Goal: Information Seeking & Learning: Find specific fact

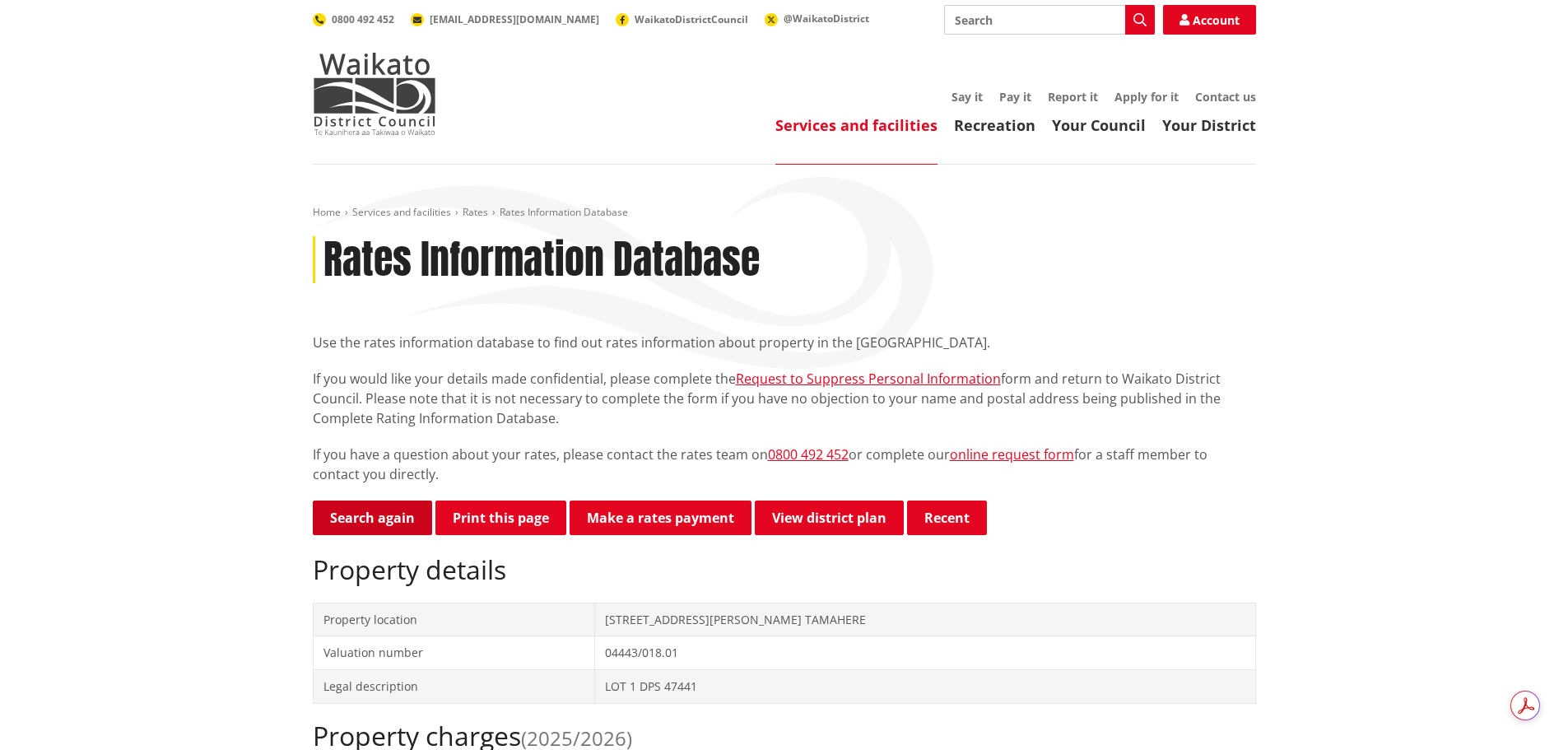
click at [379, 519] on link "Search again" at bounding box center [373, 517] width 119 height 35
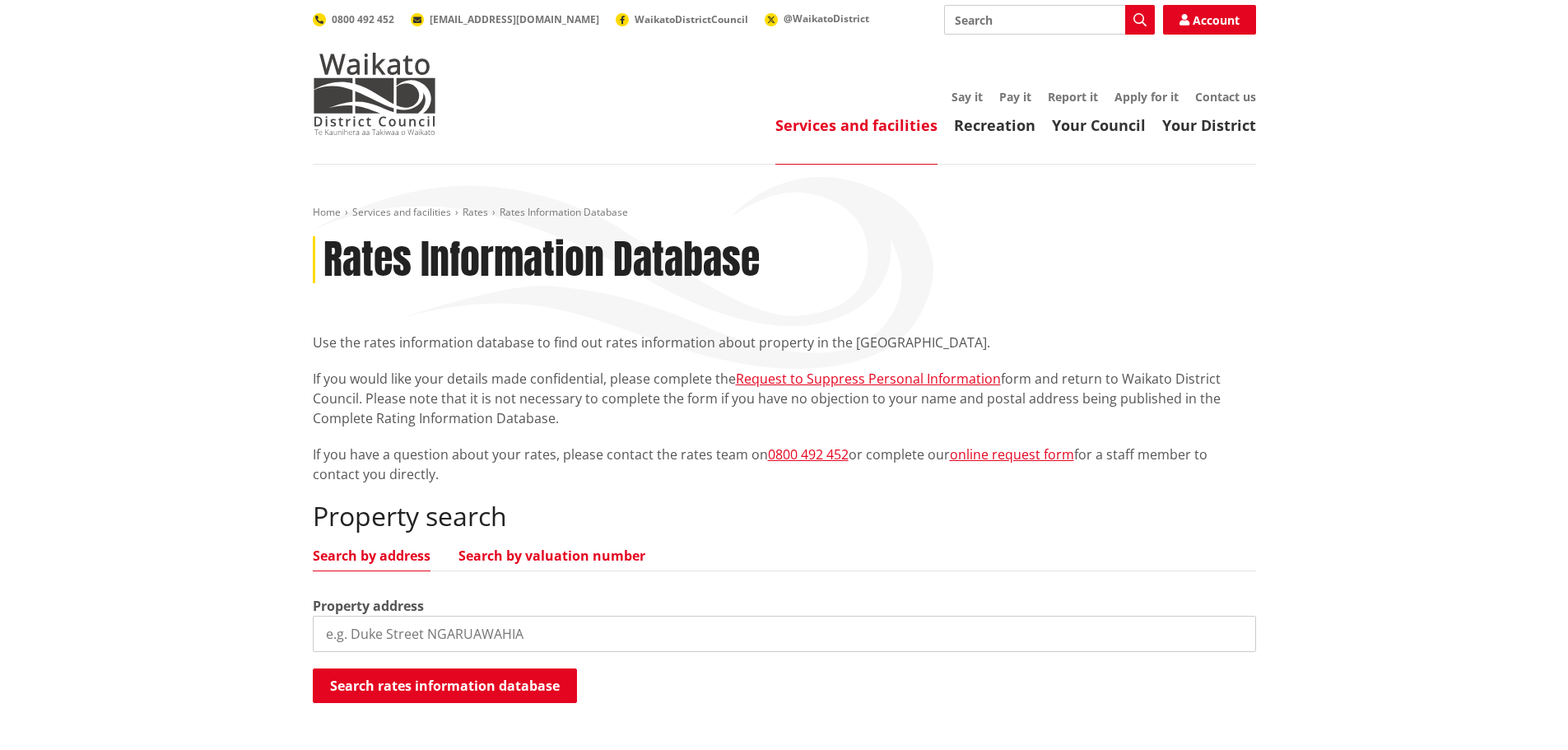
click at [530, 556] on link "Search by valuation number" at bounding box center [552, 555] width 187 height 13
click at [521, 623] on input "search" at bounding box center [785, 633] width 943 height 36
paste input "06281/177.00B"
type input "06281/177.00B"
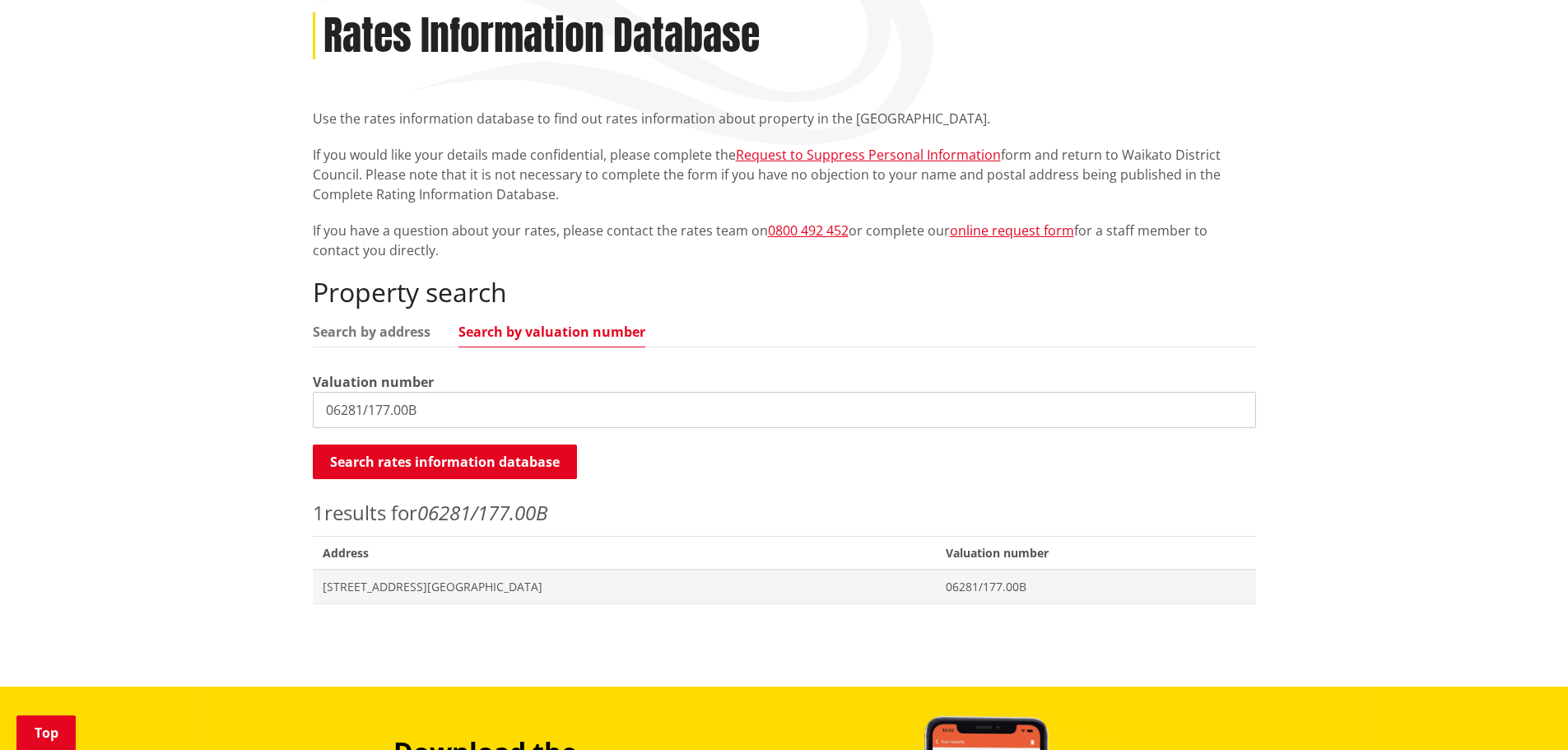
scroll to position [247, 0]
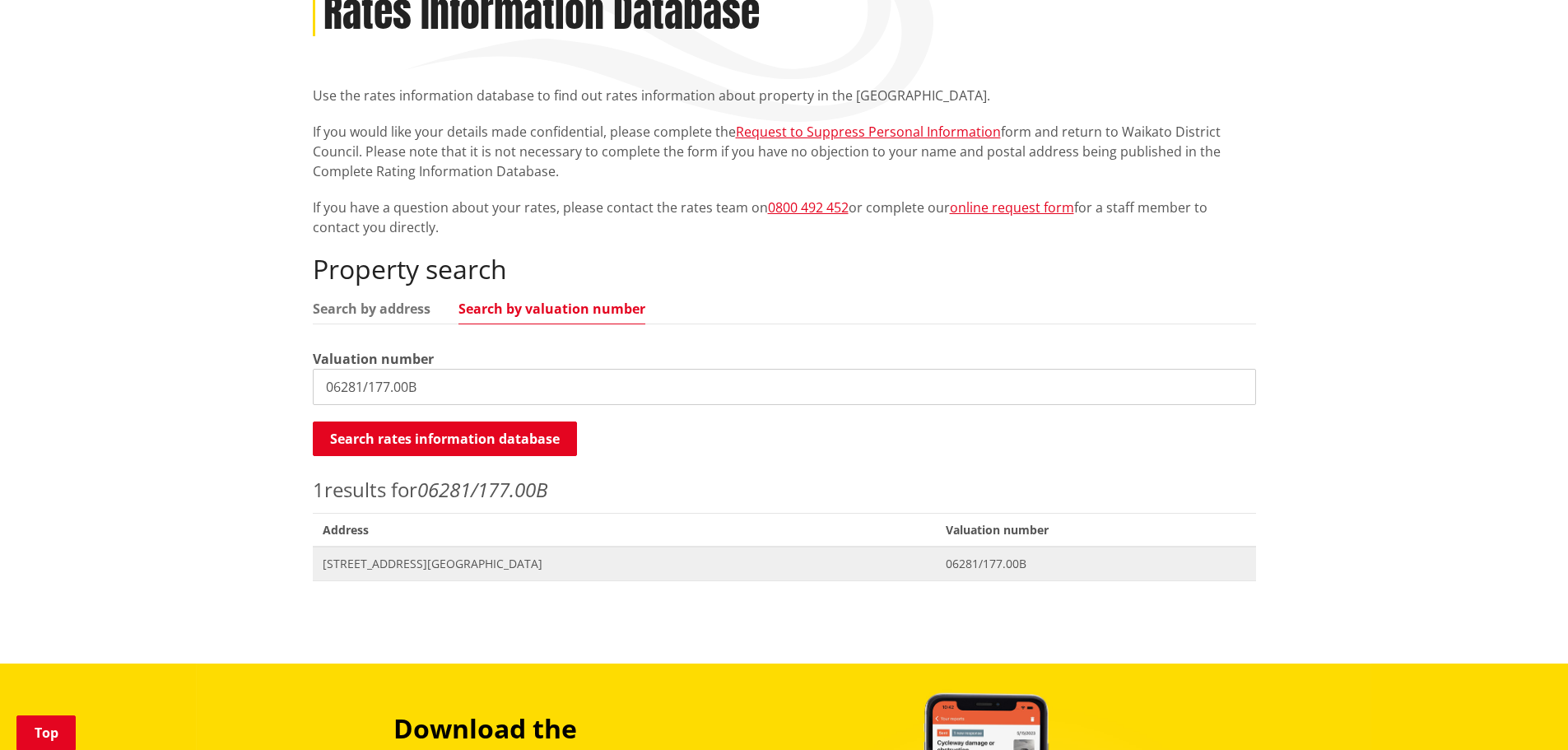
click at [485, 569] on span "[STREET_ADDRESS][GEOGRAPHIC_DATA]" at bounding box center [625, 563] width 604 height 17
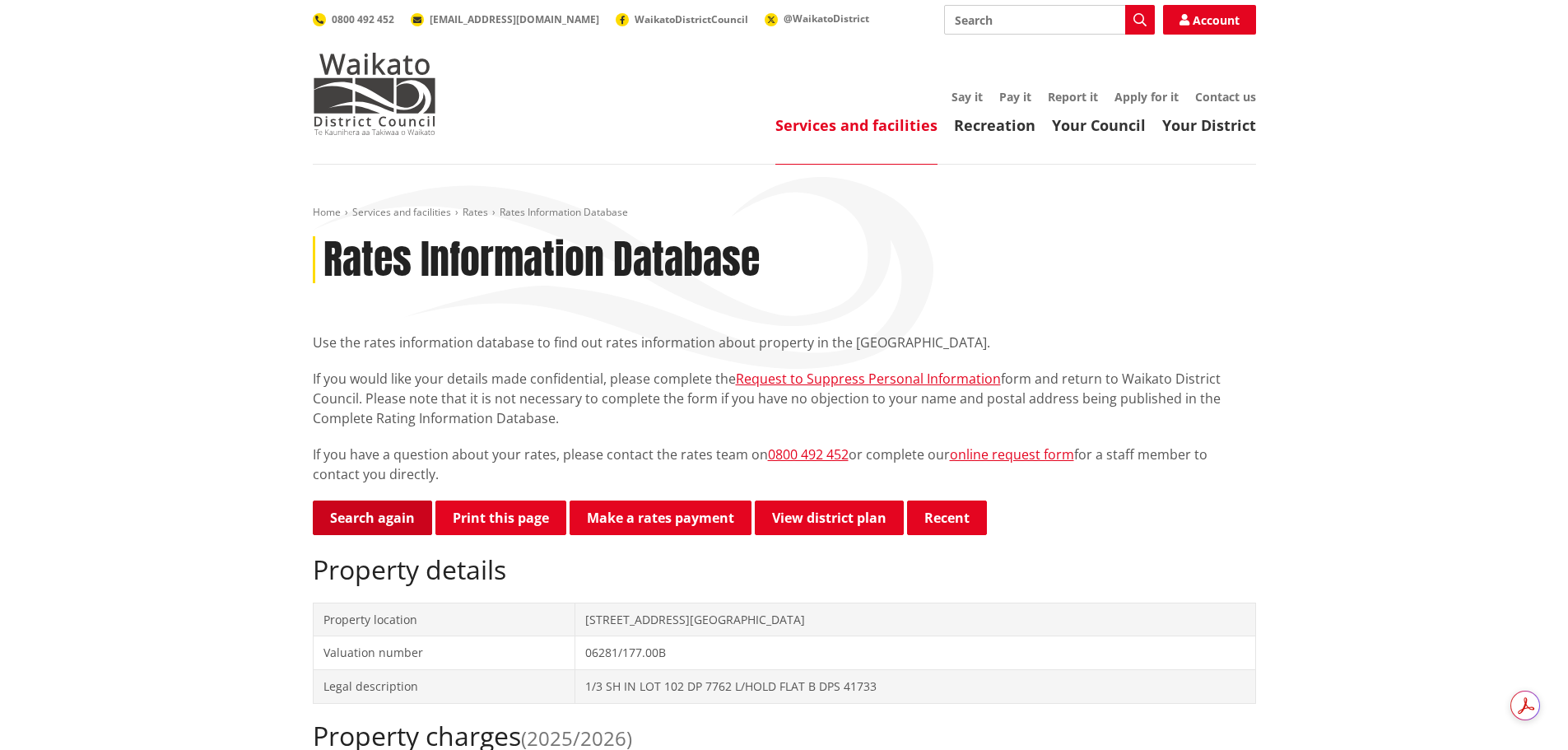
click at [378, 512] on link "Search again" at bounding box center [373, 517] width 119 height 35
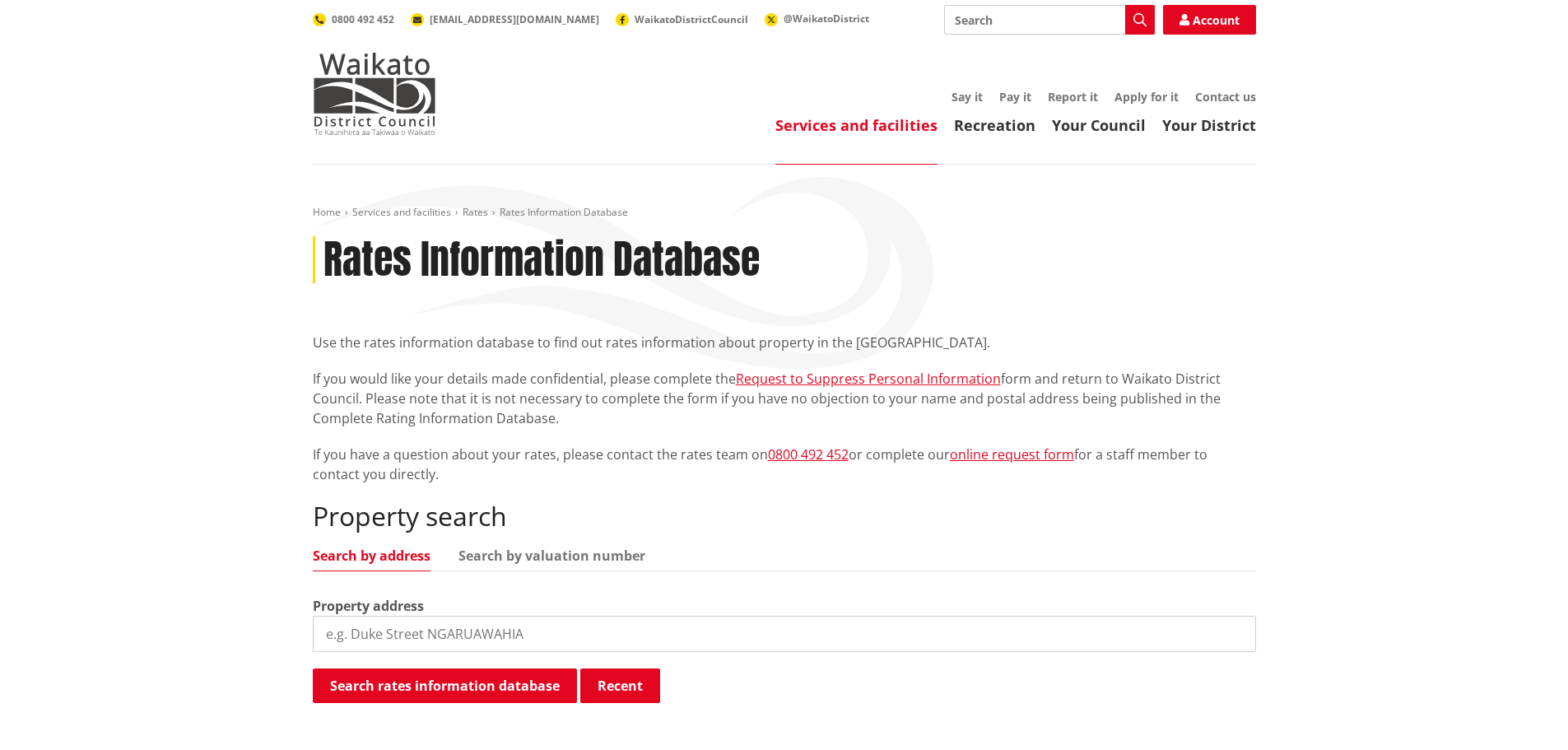
click at [618, 640] on input "search" at bounding box center [785, 633] width 943 height 36
paste input "06281/404.00"
type input "06281/404.00"
click at [590, 560] on link "Search by valuation number" at bounding box center [552, 555] width 187 height 13
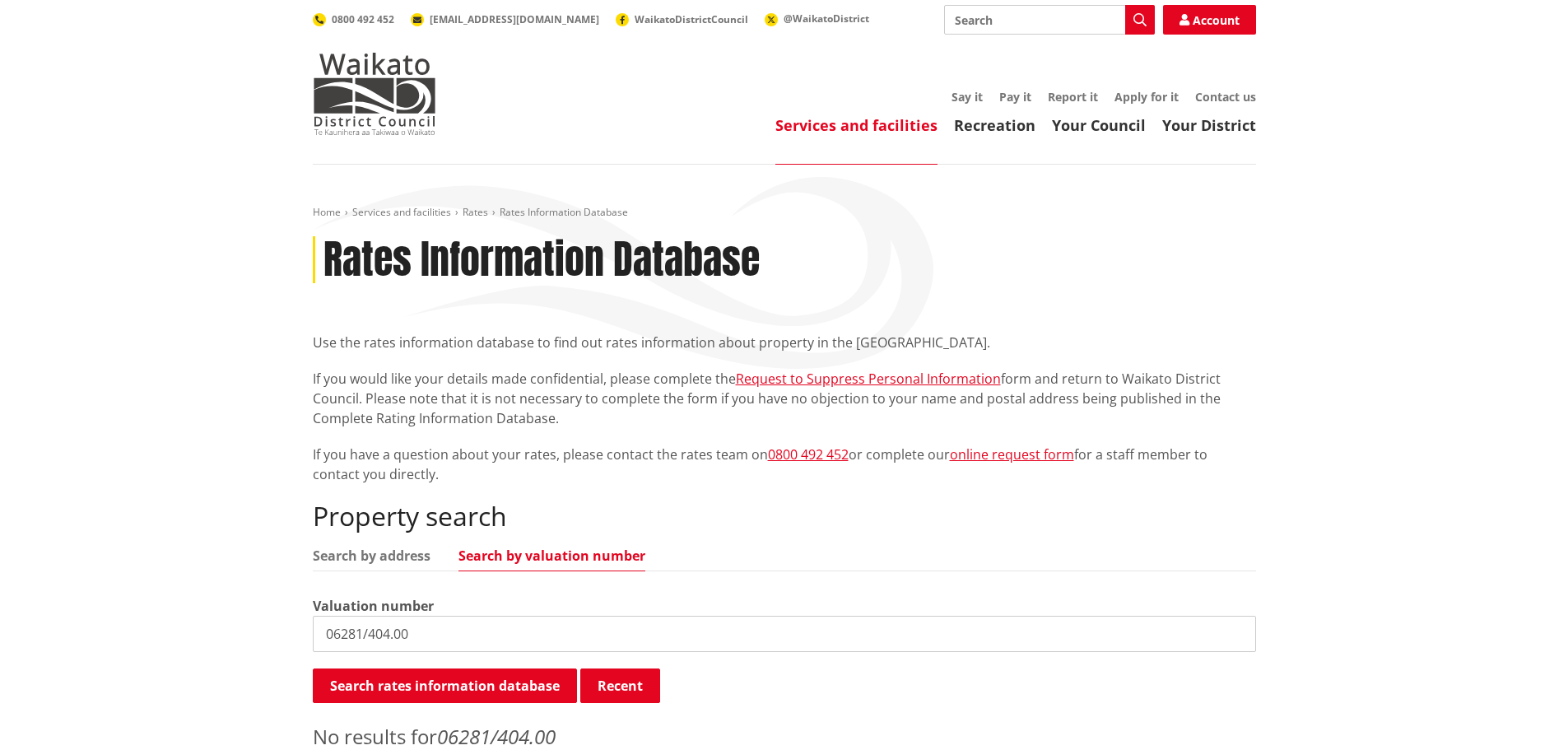
click at [489, 626] on input "06281/404.00" at bounding box center [785, 633] width 943 height 36
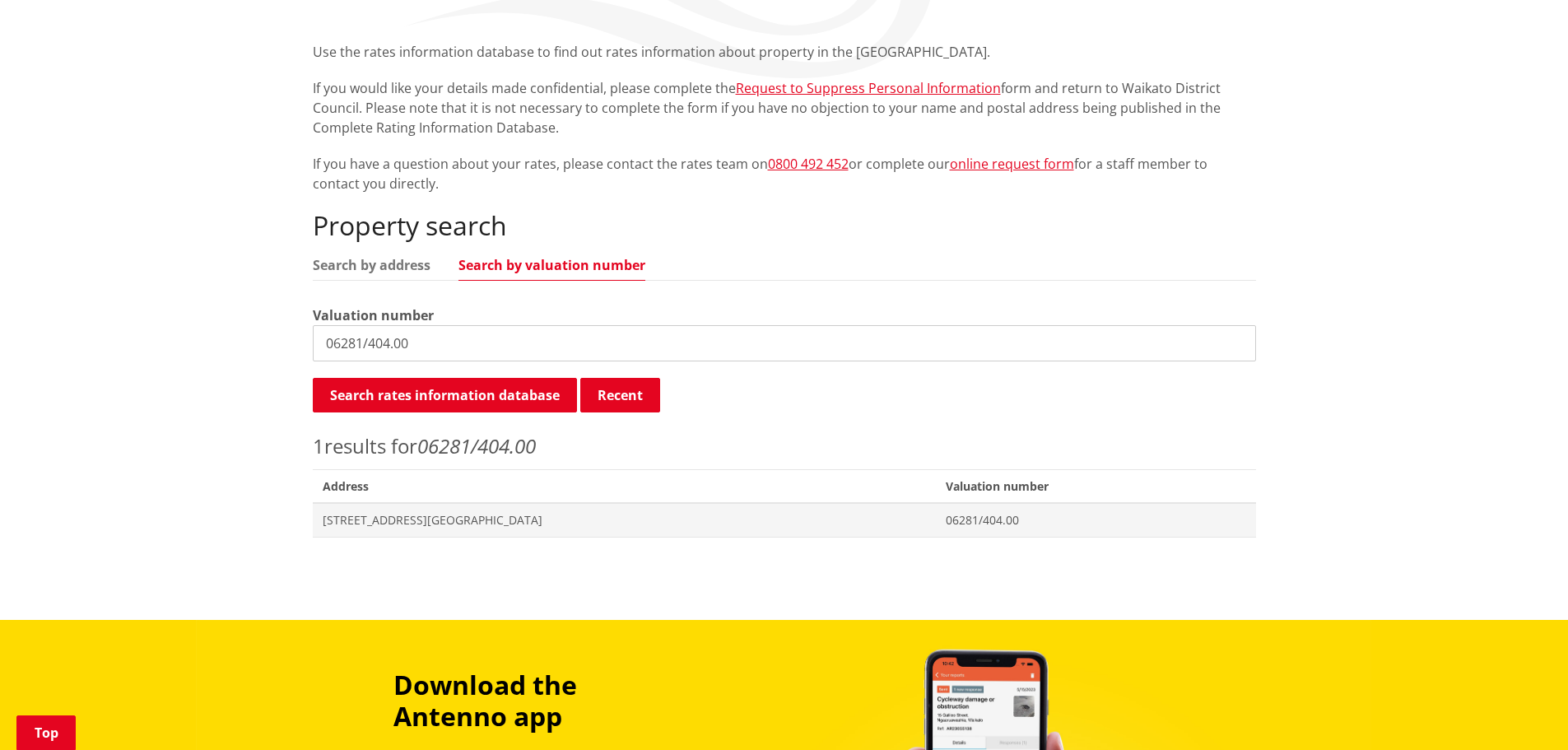
scroll to position [329, 0]
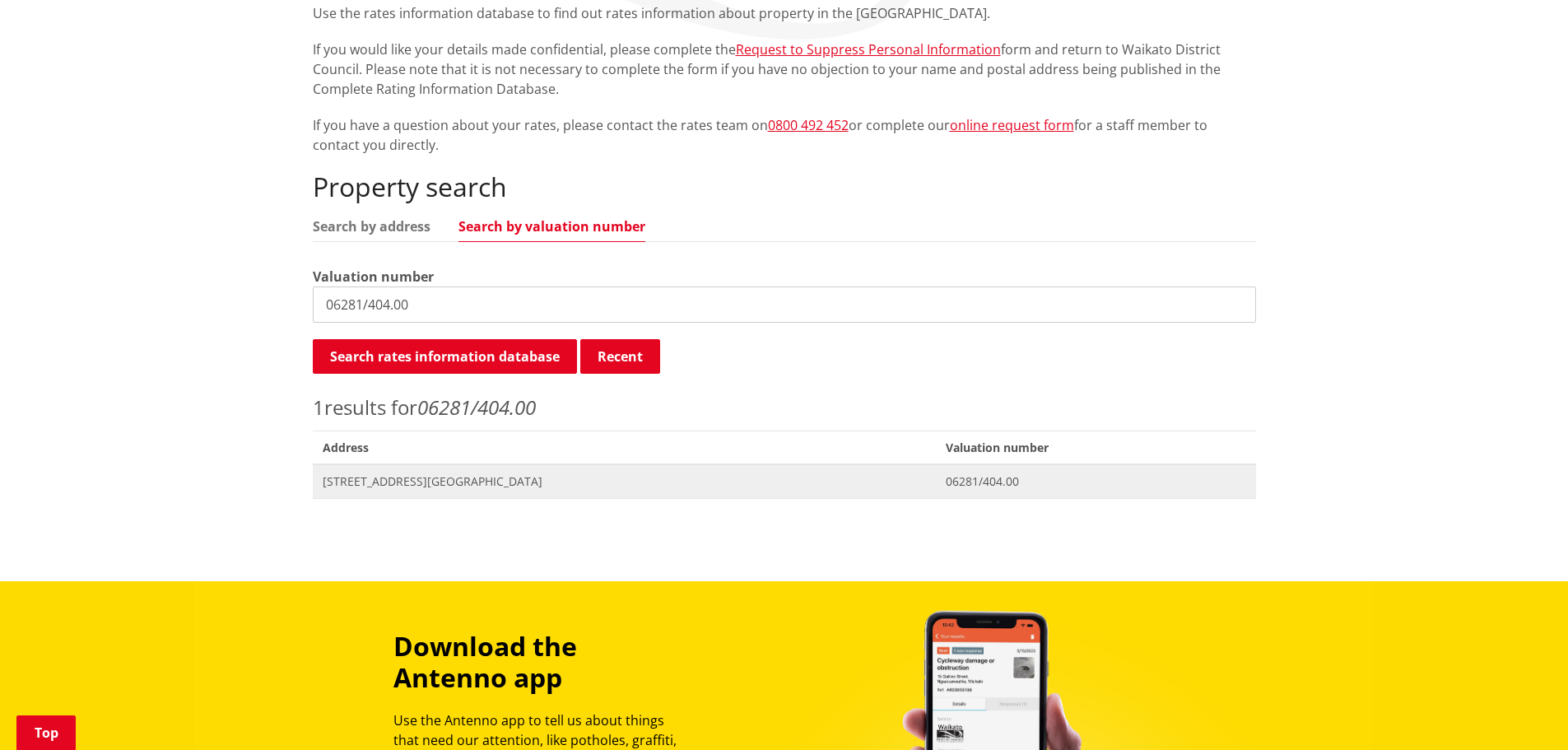
click at [433, 482] on span "[STREET_ADDRESS][GEOGRAPHIC_DATA]" at bounding box center [625, 481] width 604 height 17
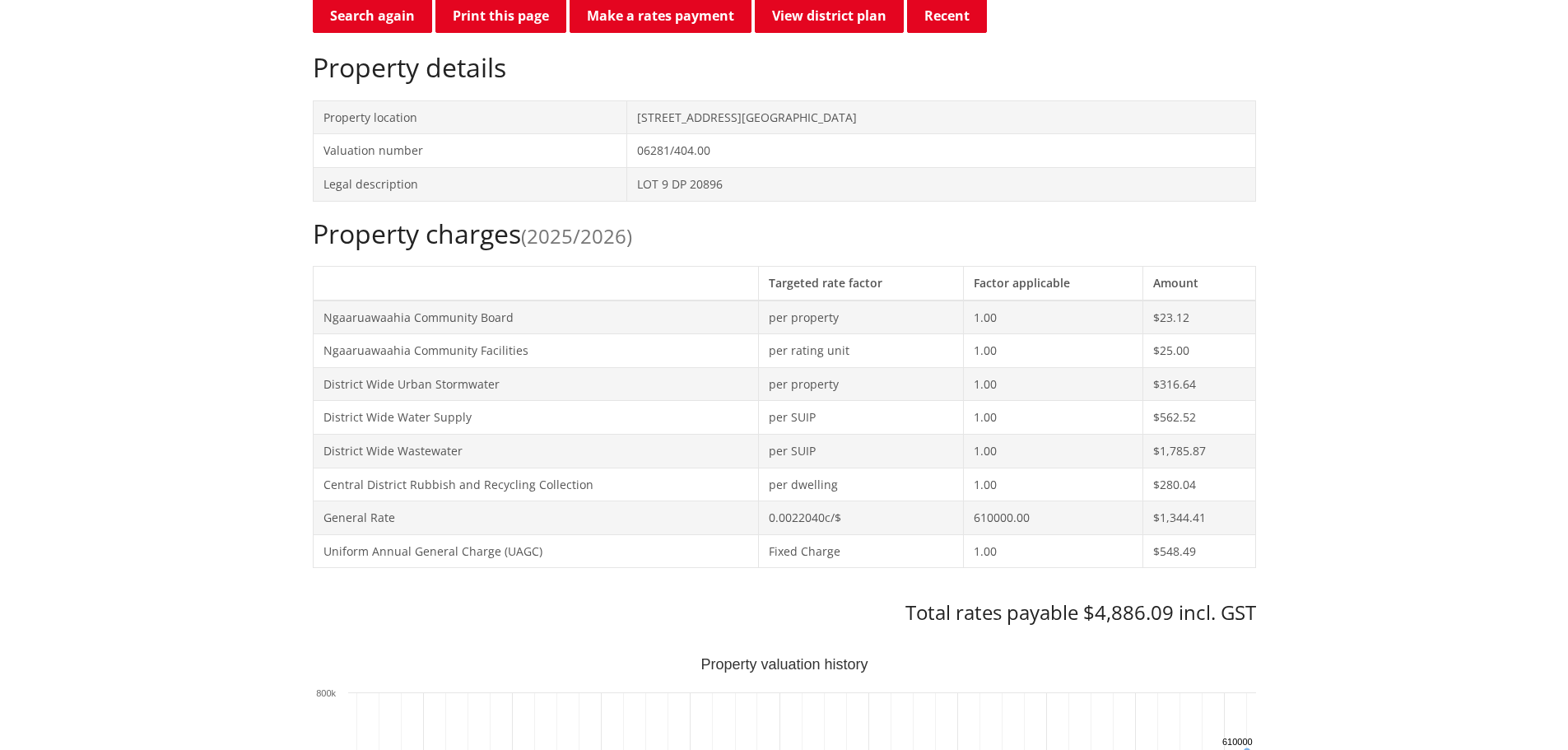
scroll to position [165, 0]
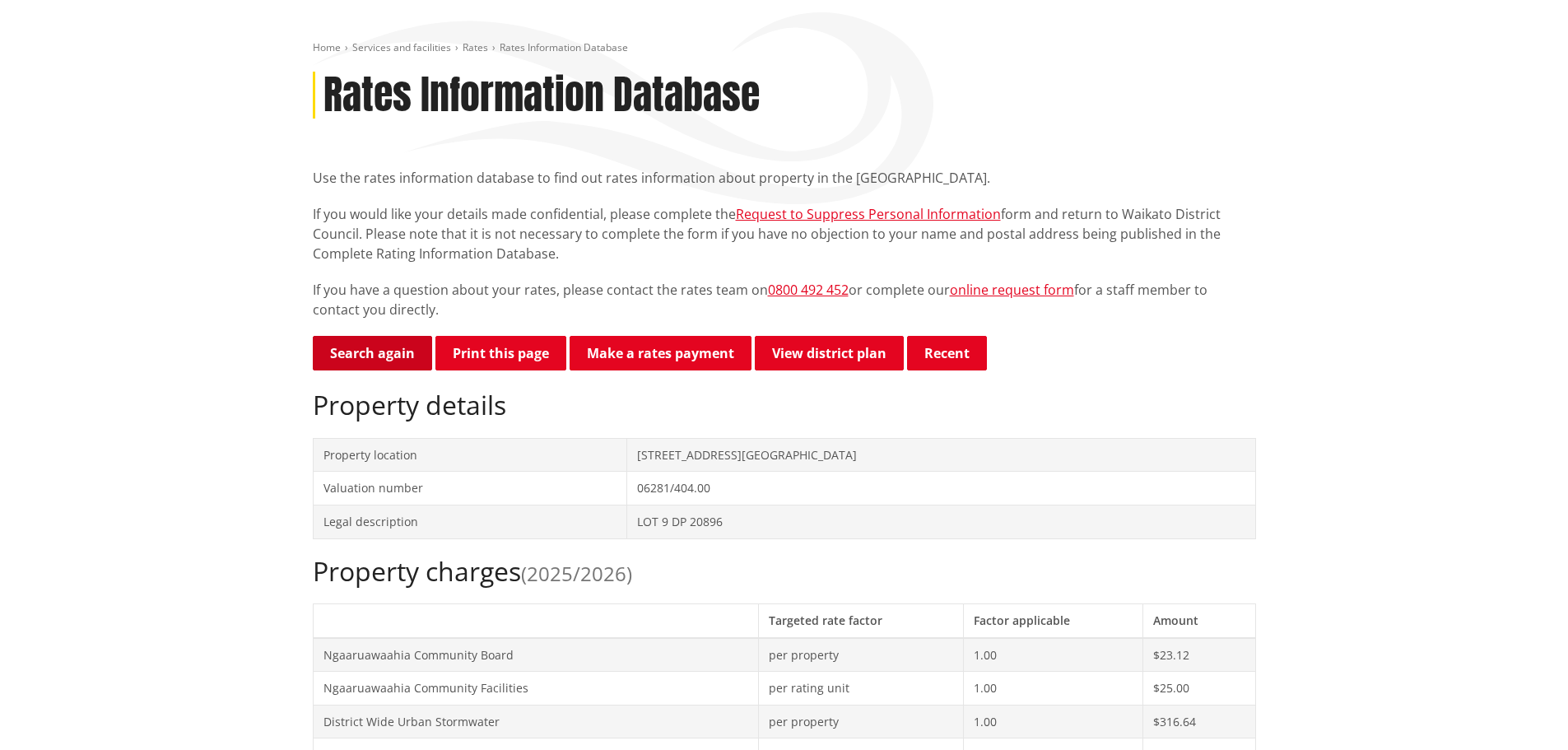
click at [383, 351] on link "Search again" at bounding box center [373, 352] width 119 height 35
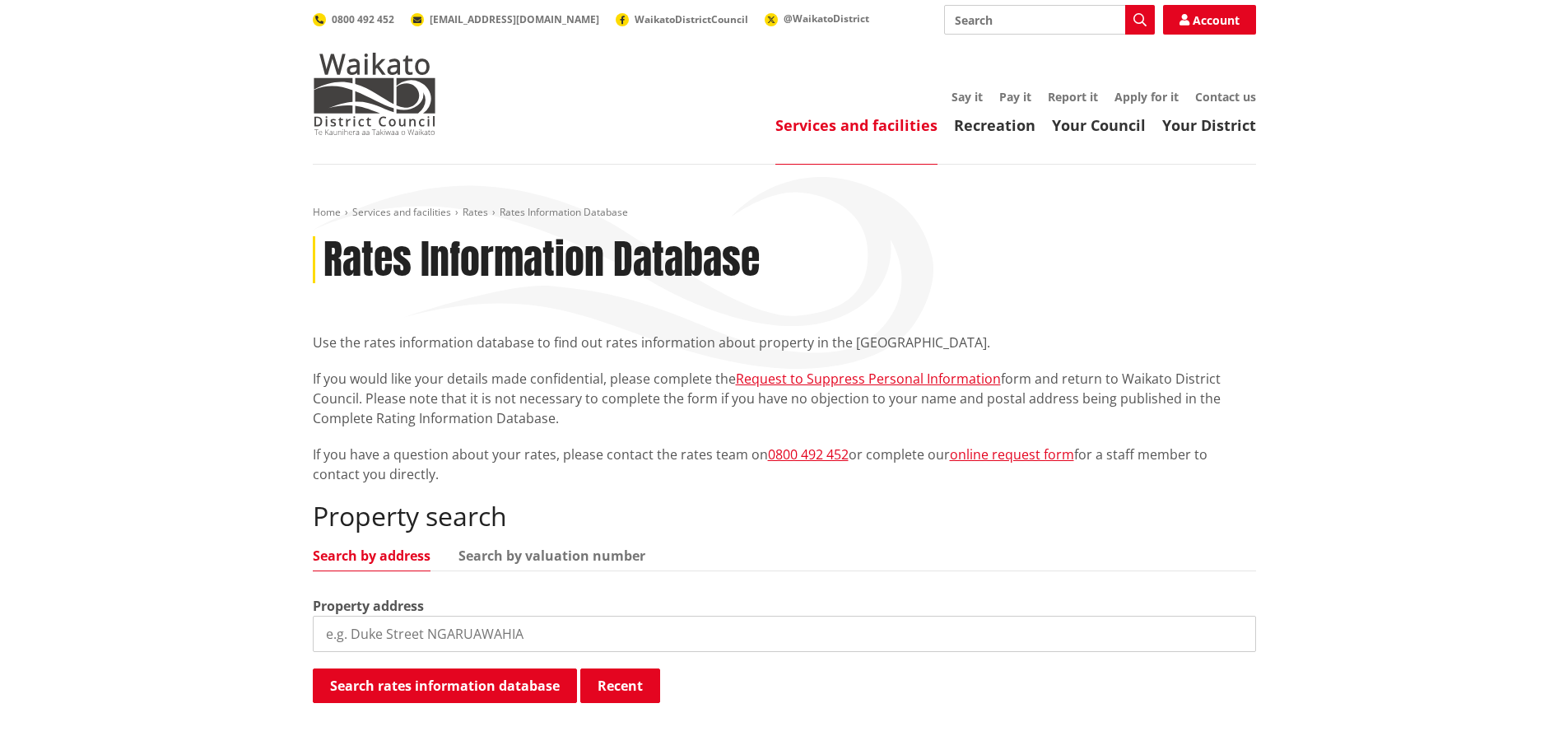
click at [731, 625] on input "search" at bounding box center [785, 633] width 943 height 36
click at [604, 556] on link "Search by valuation number" at bounding box center [552, 555] width 187 height 13
click at [552, 625] on input "search" at bounding box center [785, 633] width 943 height 36
paste input "04410/423.00"
type input "04410/423.00"
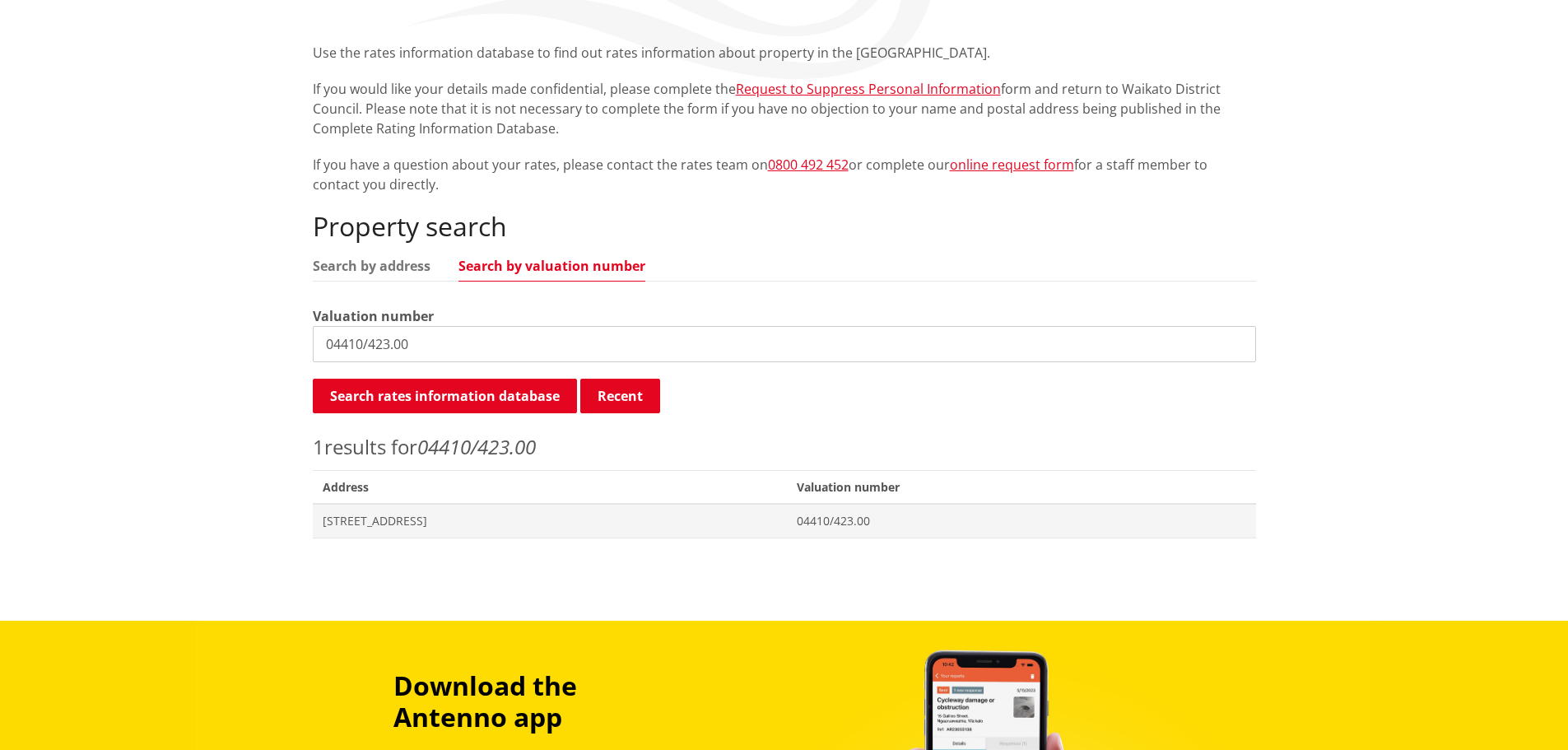
scroll to position [329, 0]
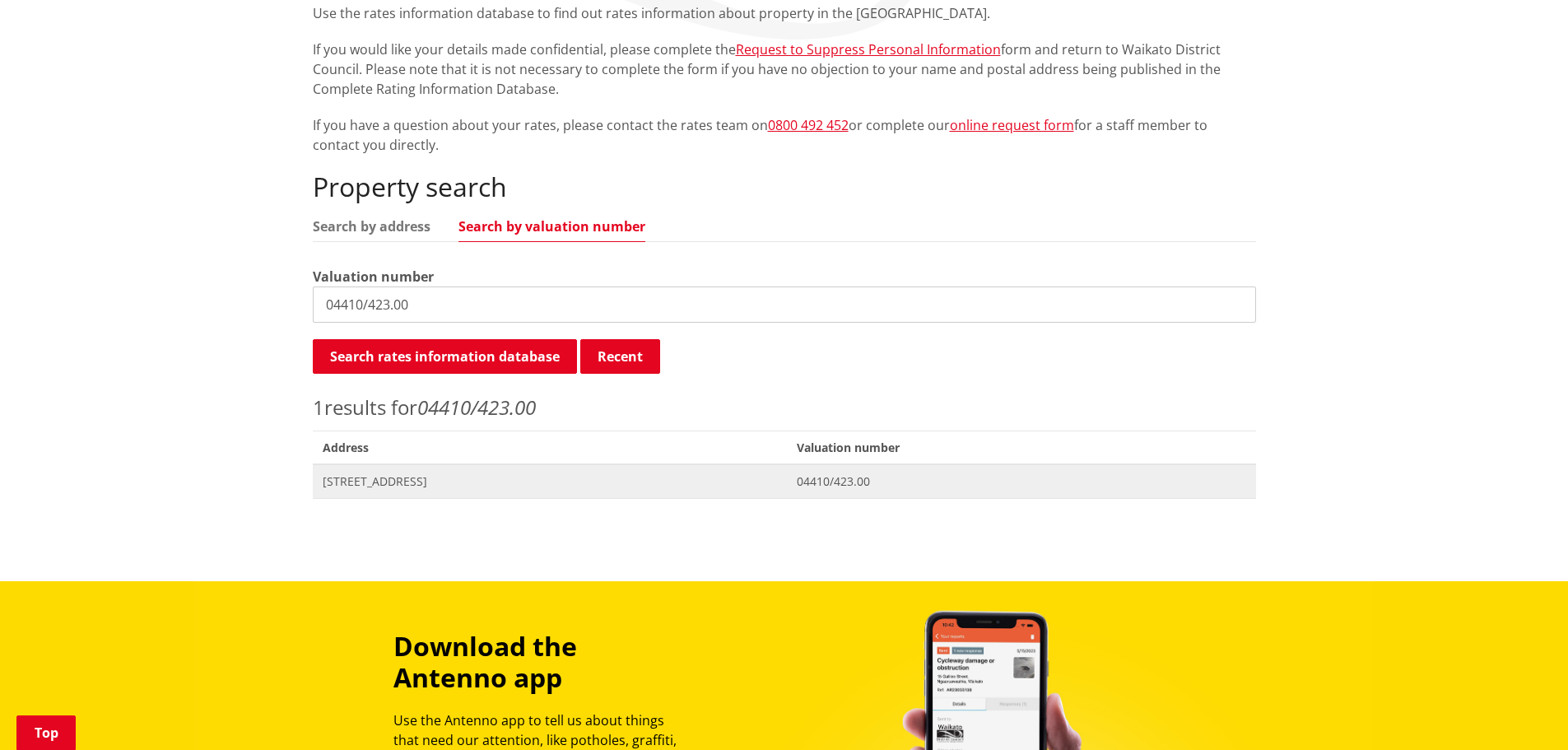
click at [477, 482] on span "[STREET_ADDRESS]" at bounding box center [551, 481] width 456 height 17
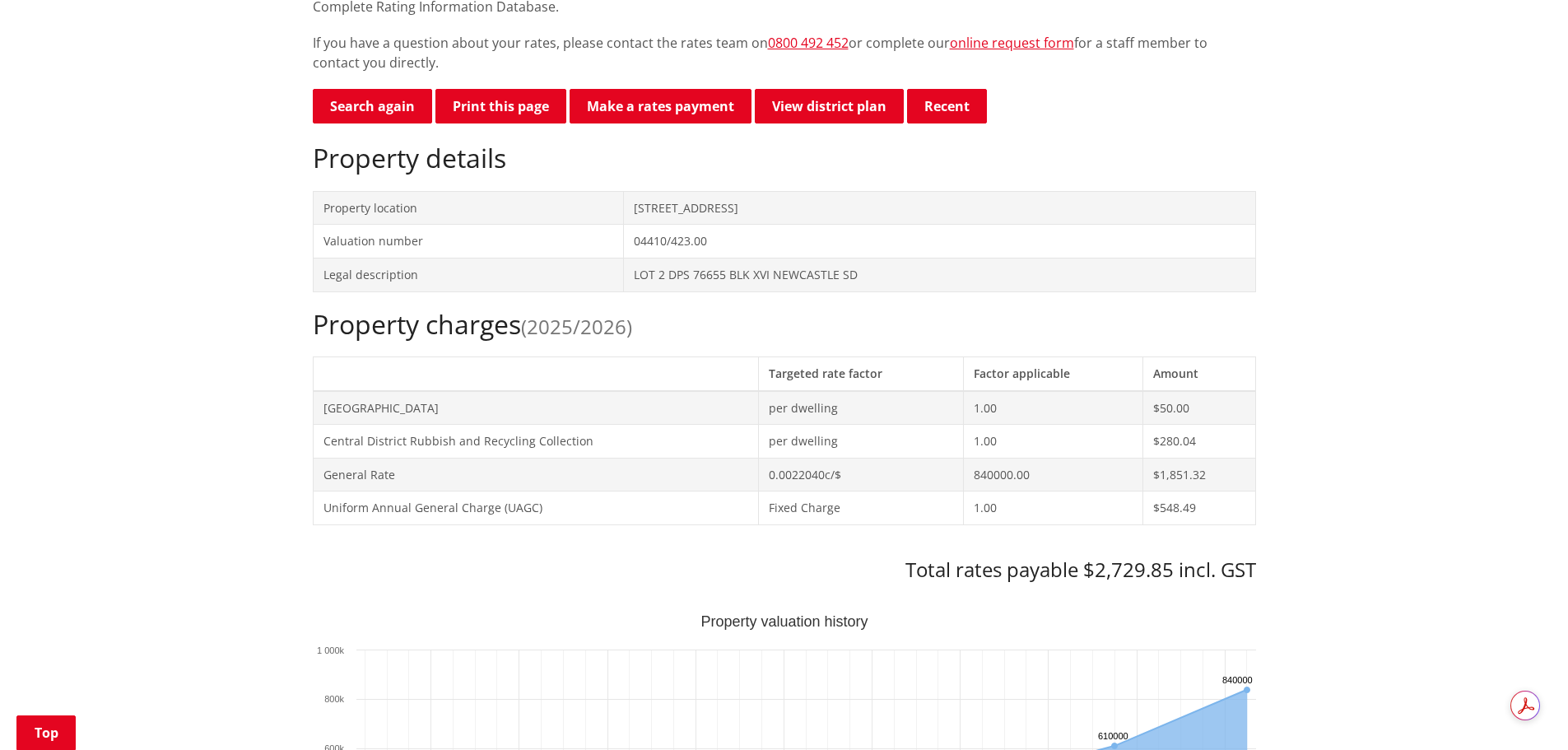
scroll to position [329, 0]
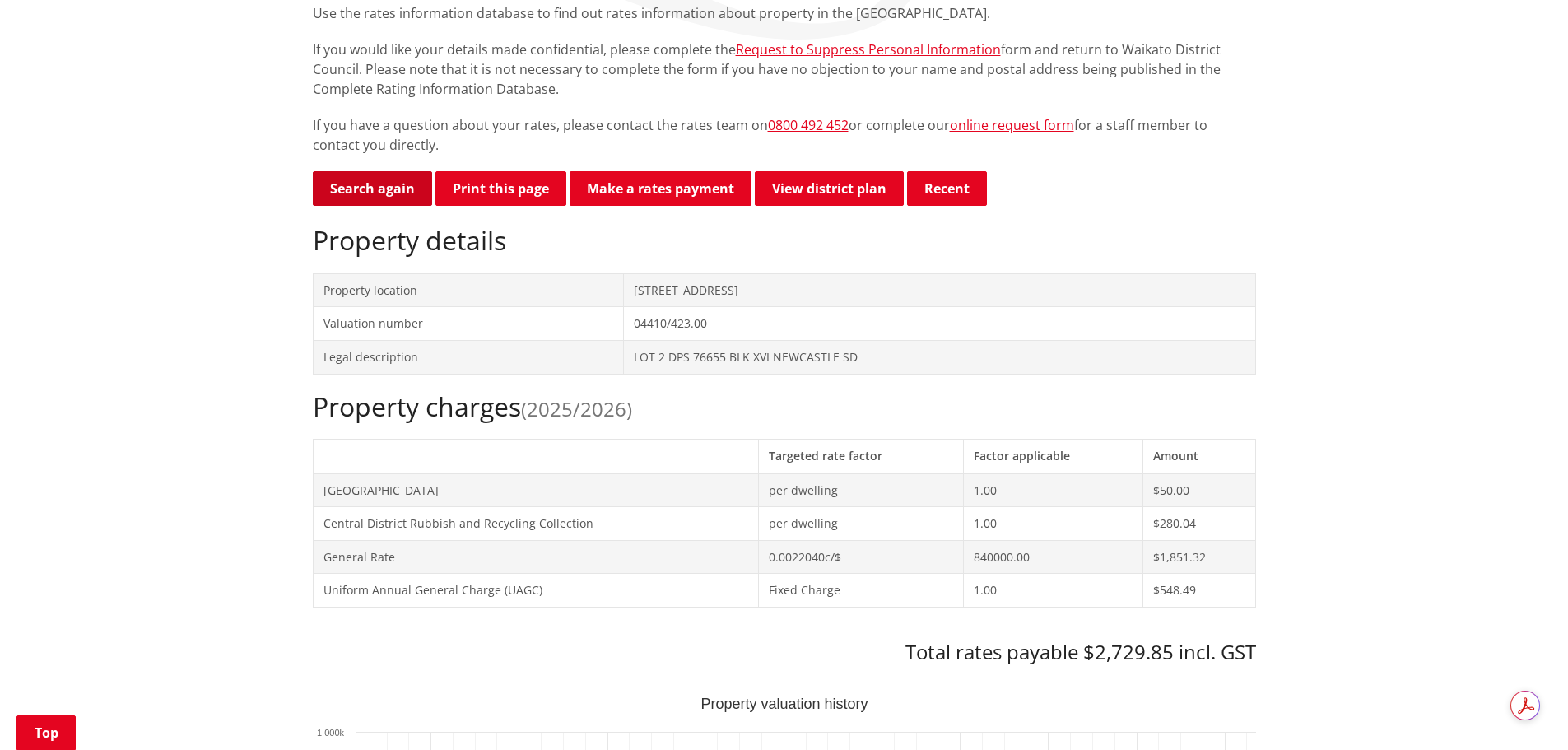
click at [357, 195] on link "Search again" at bounding box center [373, 188] width 119 height 35
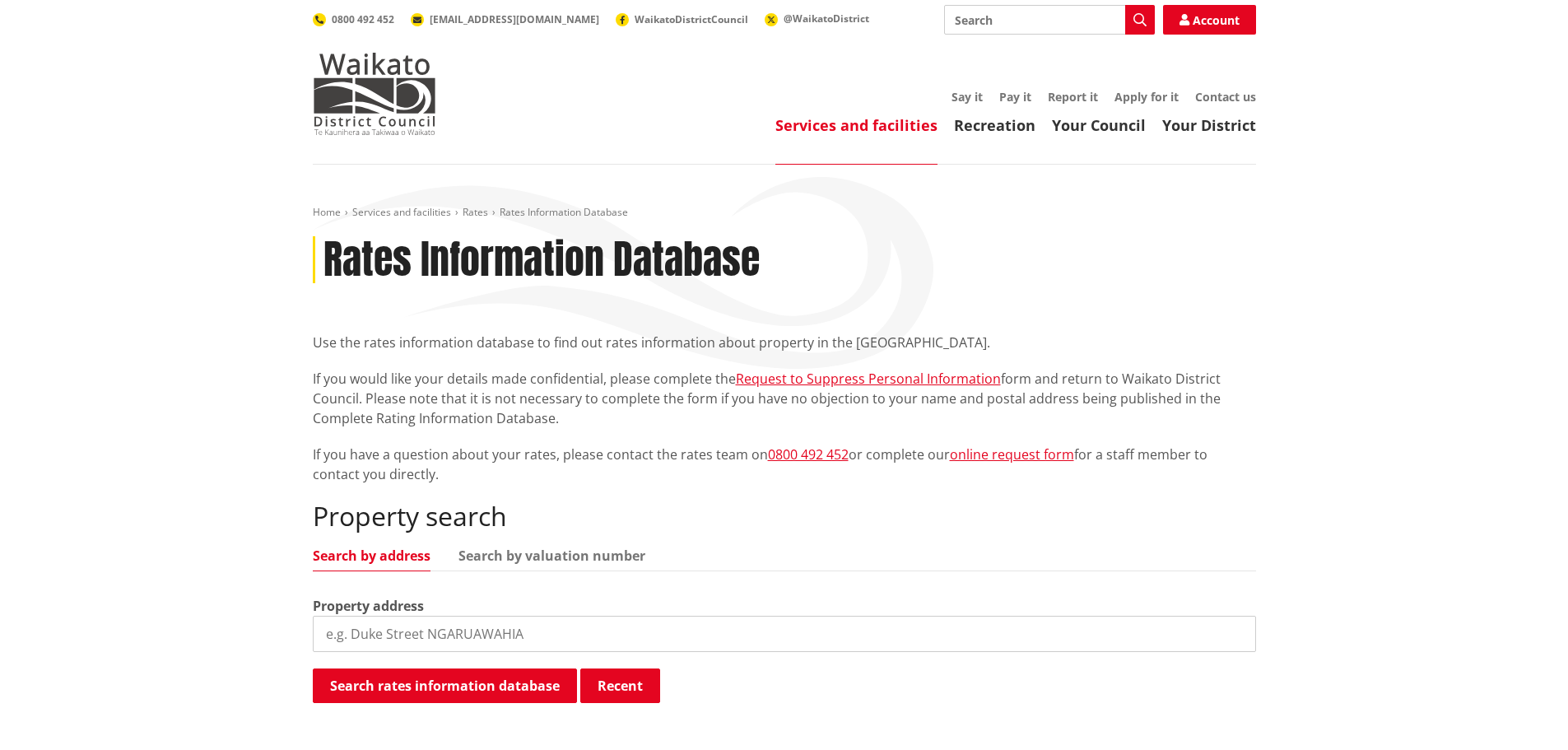
click at [552, 637] on input "search" at bounding box center [785, 633] width 943 height 36
paste input "04330/303.13"
type input "04330/303.13"
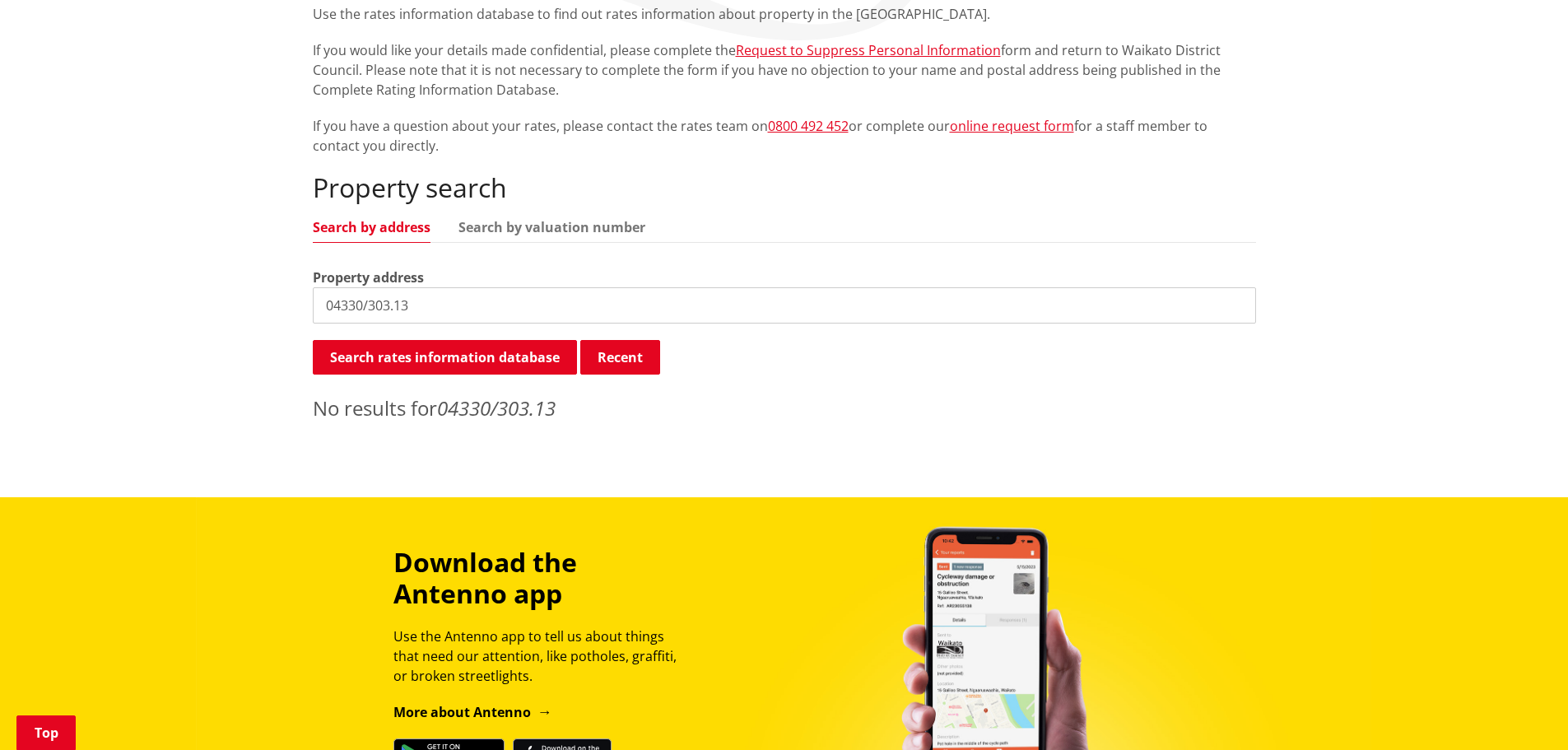
scroll to position [329, 0]
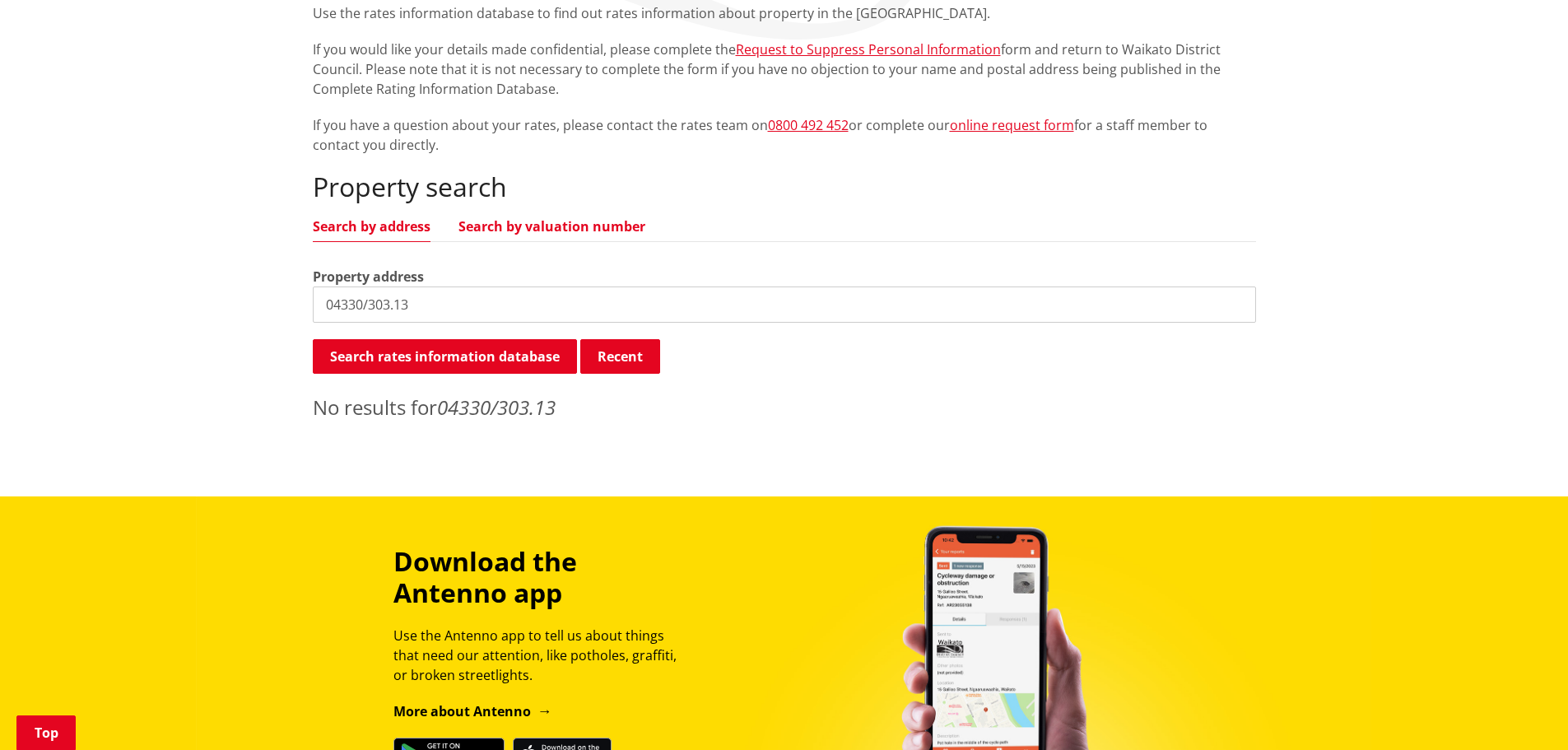
click at [538, 220] on link "Search by valuation number" at bounding box center [552, 226] width 187 height 13
click at [475, 295] on input "04330/303.13" at bounding box center [785, 304] width 943 height 36
click at [413, 359] on button "Search rates information database" at bounding box center [445, 356] width 264 height 35
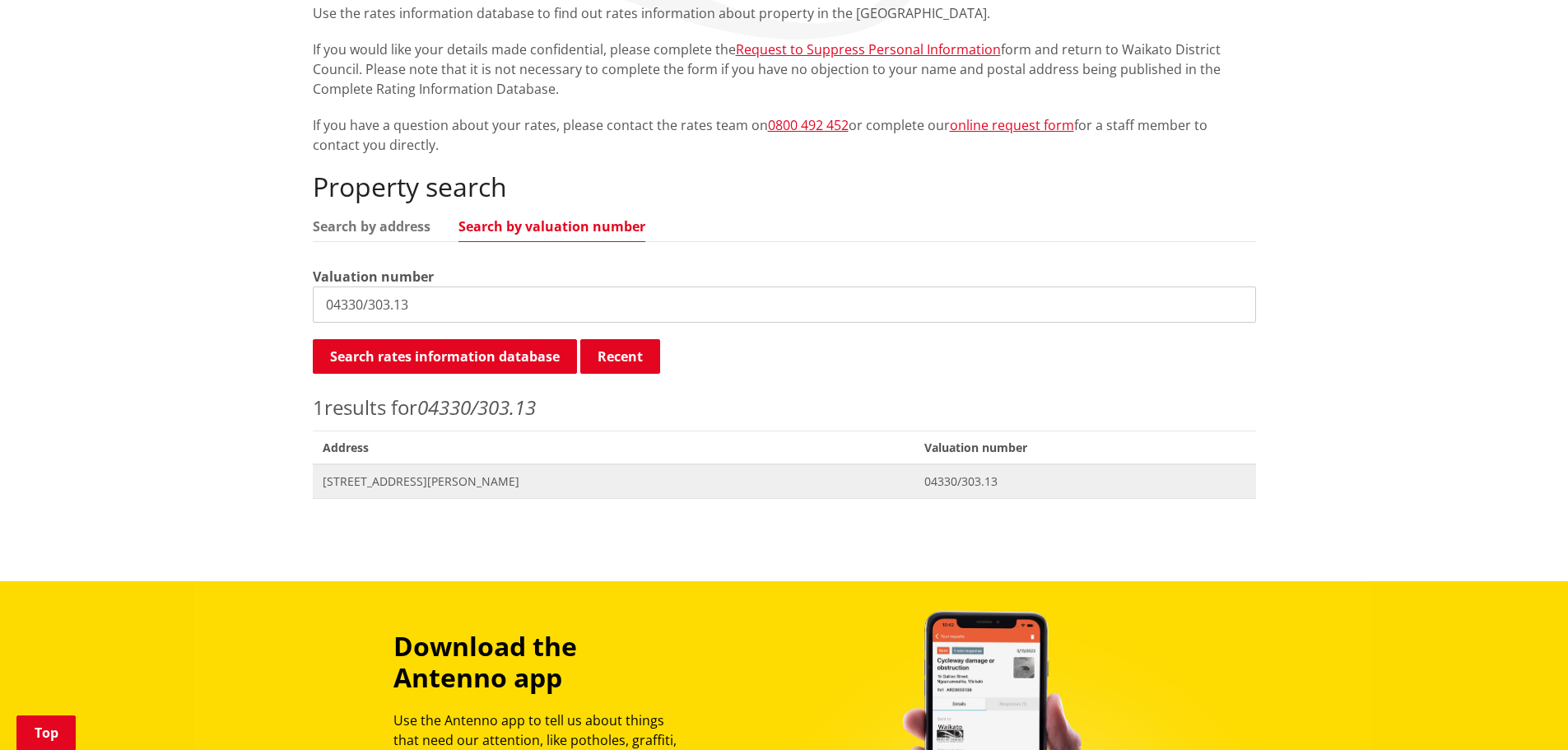
click at [379, 482] on span "[STREET_ADDRESS][PERSON_NAME]" at bounding box center [614, 481] width 583 height 17
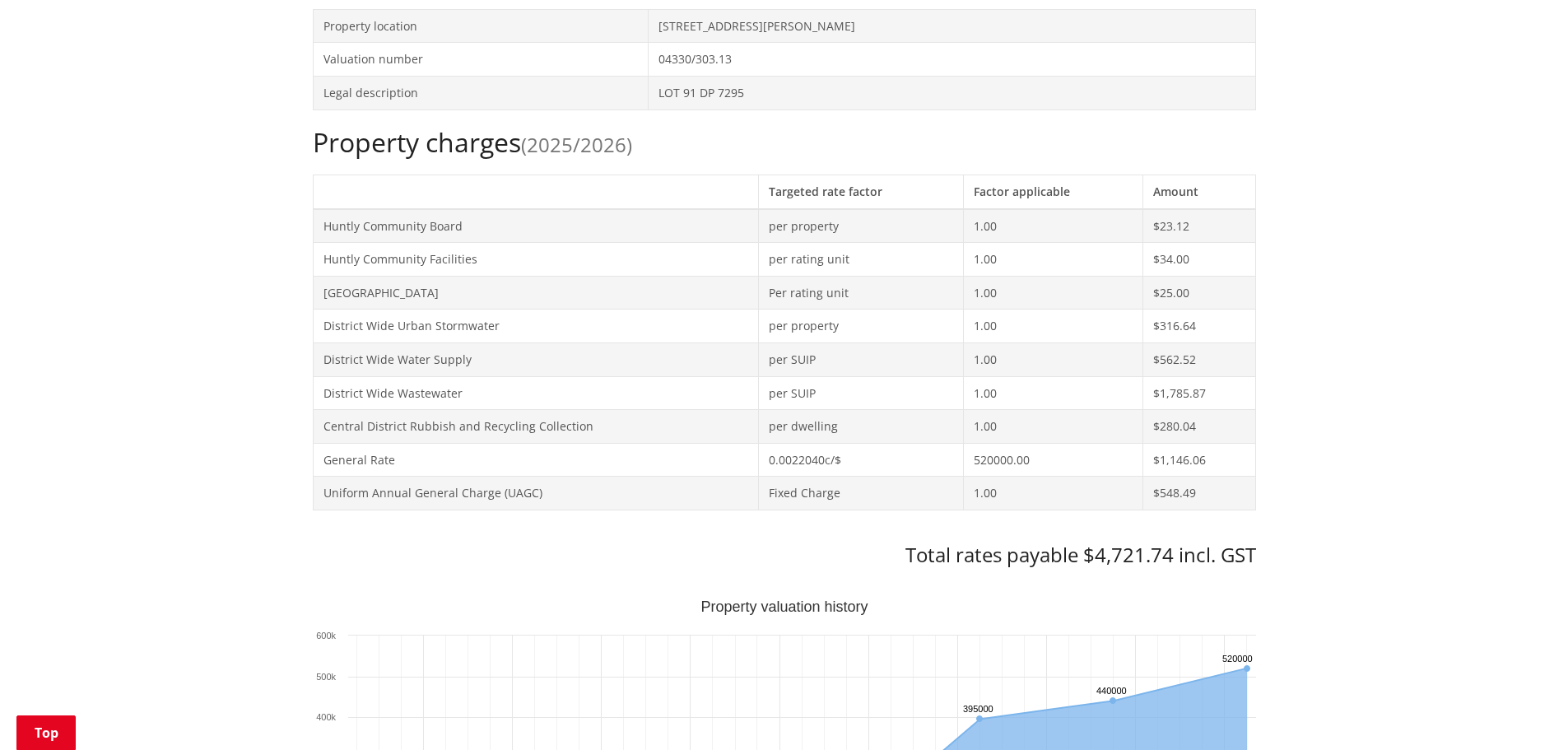
scroll to position [741, 0]
